Goal: Feedback & Contribution: Leave review/rating

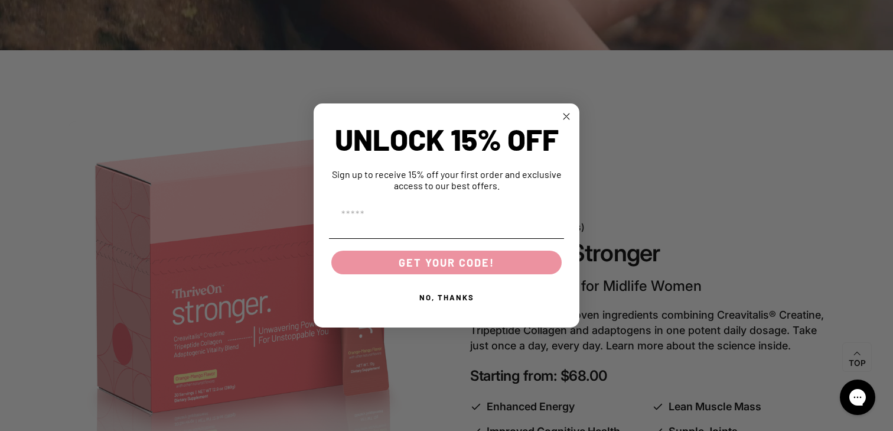
scroll to position [500, 0]
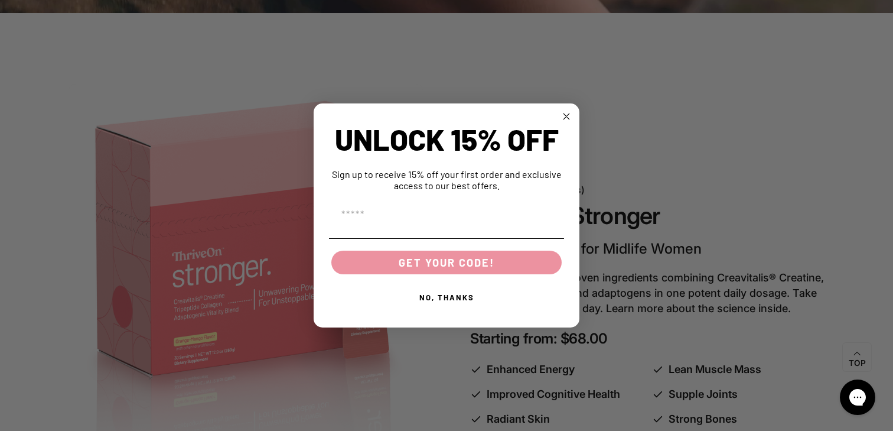
click at [564, 116] on circle "Close dialog" at bounding box center [567, 117] width 14 height 14
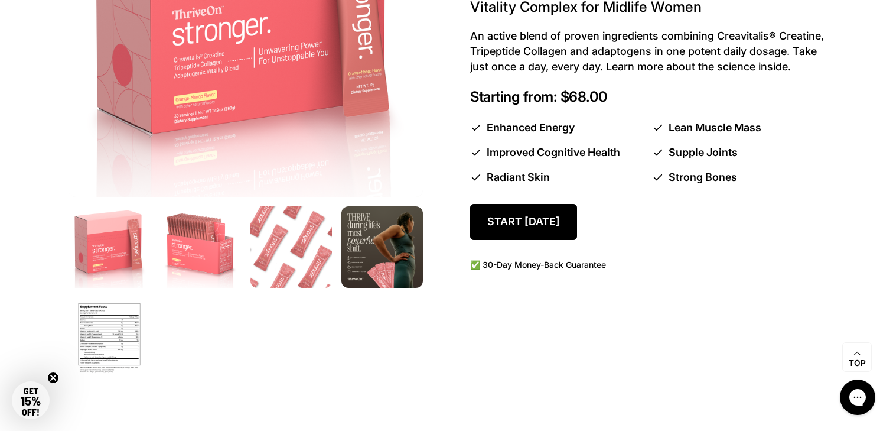
scroll to position [753, 0]
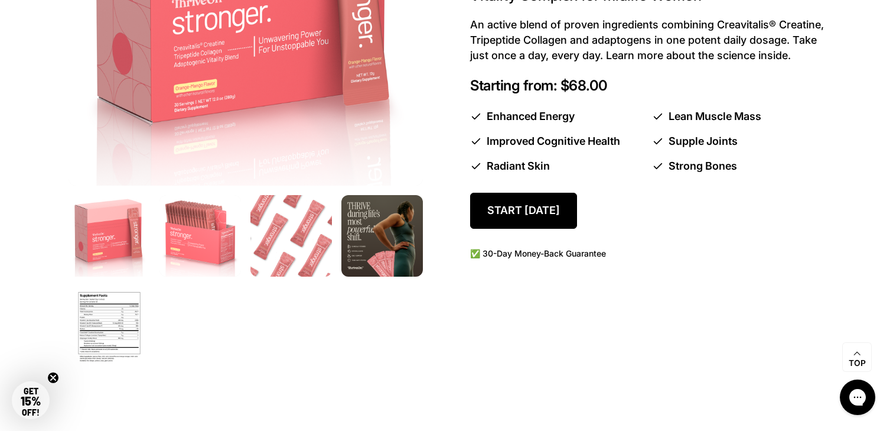
click at [213, 245] on img at bounding box center [201, 236] width 86 height 86
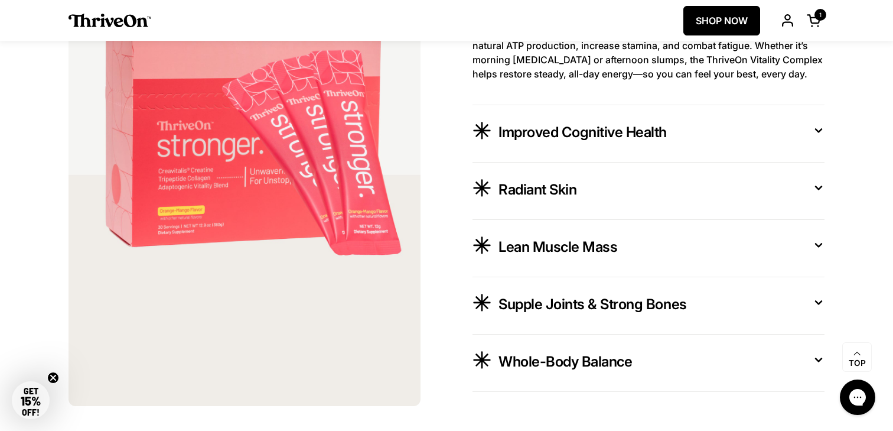
scroll to position [2019, 0]
